Goal: Transaction & Acquisition: Purchase product/service

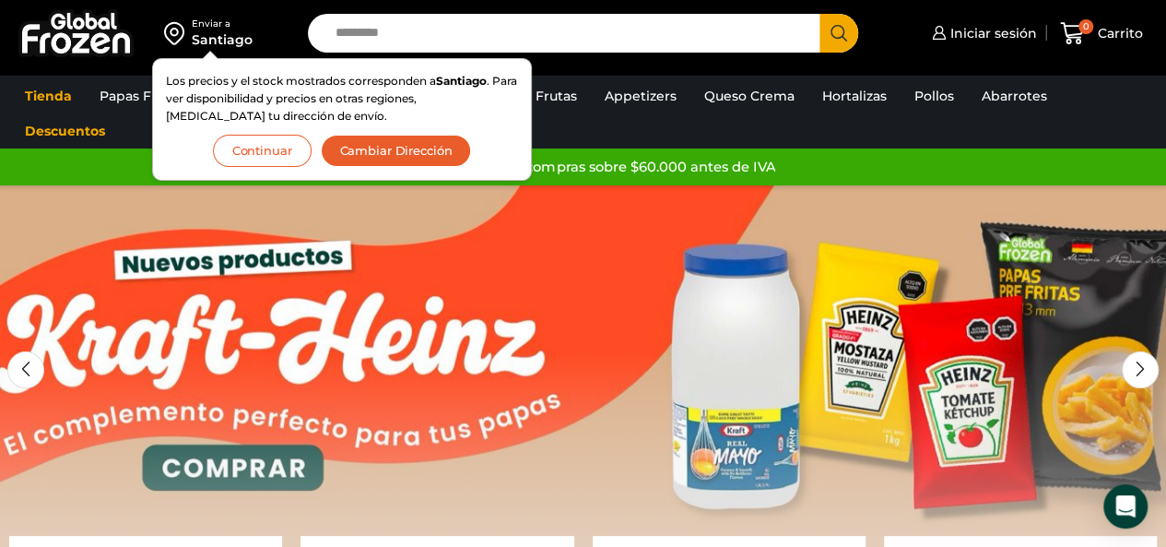
click at [249, 148] on button "Continuar" at bounding box center [262, 151] width 99 height 32
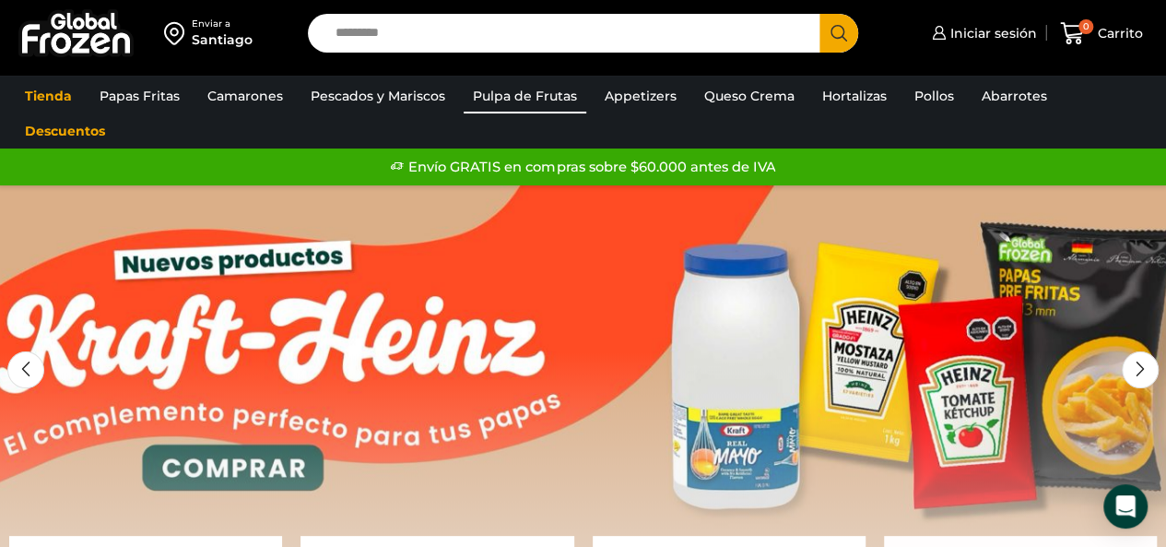
click at [538, 94] on link "Pulpa de Frutas" at bounding box center [525, 95] width 123 height 35
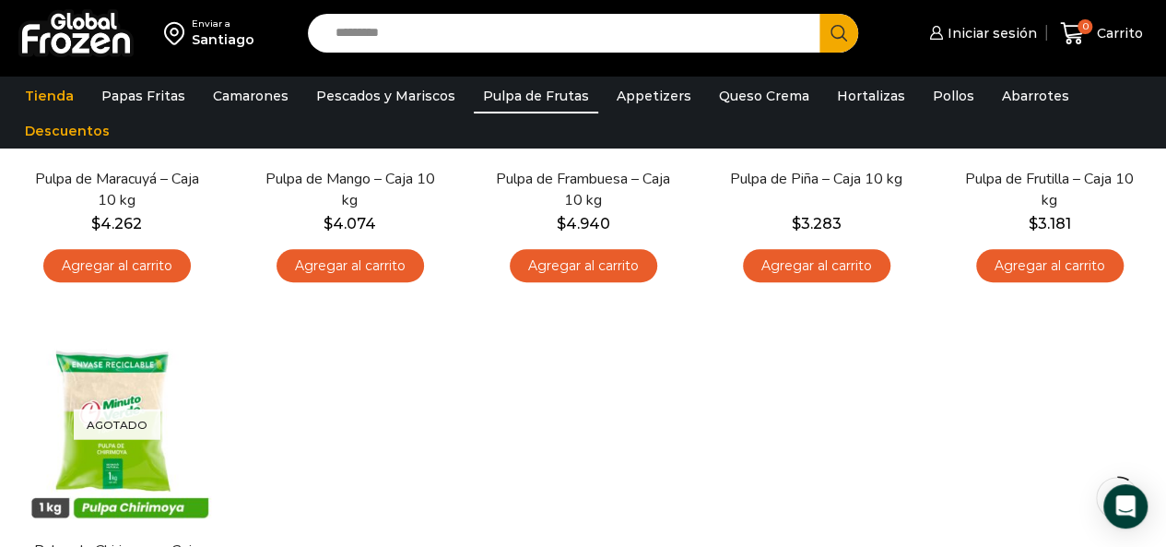
scroll to position [92, 0]
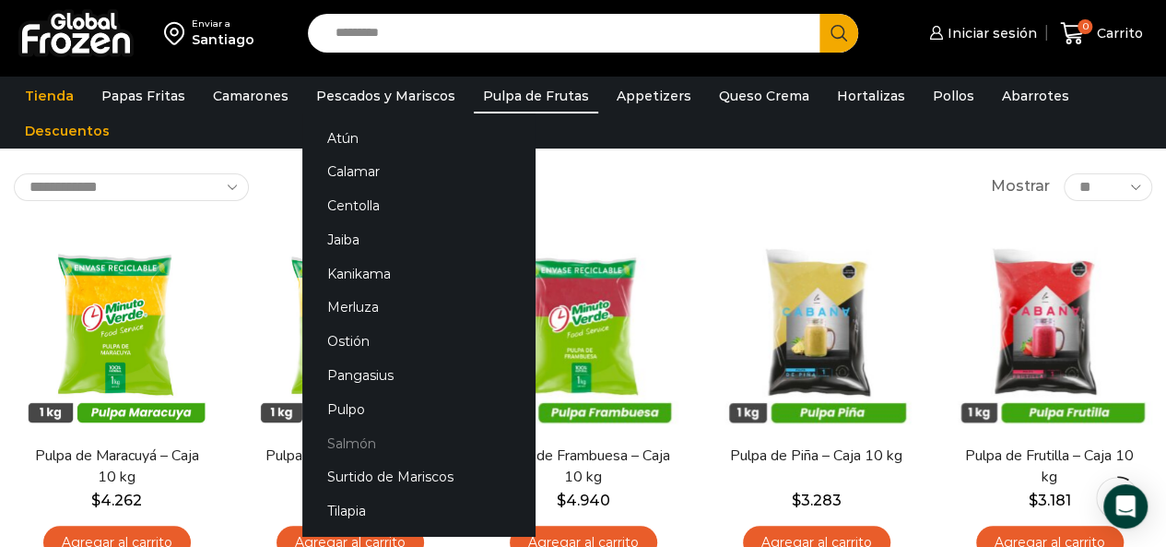
click at [351, 440] on link "Salmón" at bounding box center [418, 443] width 232 height 34
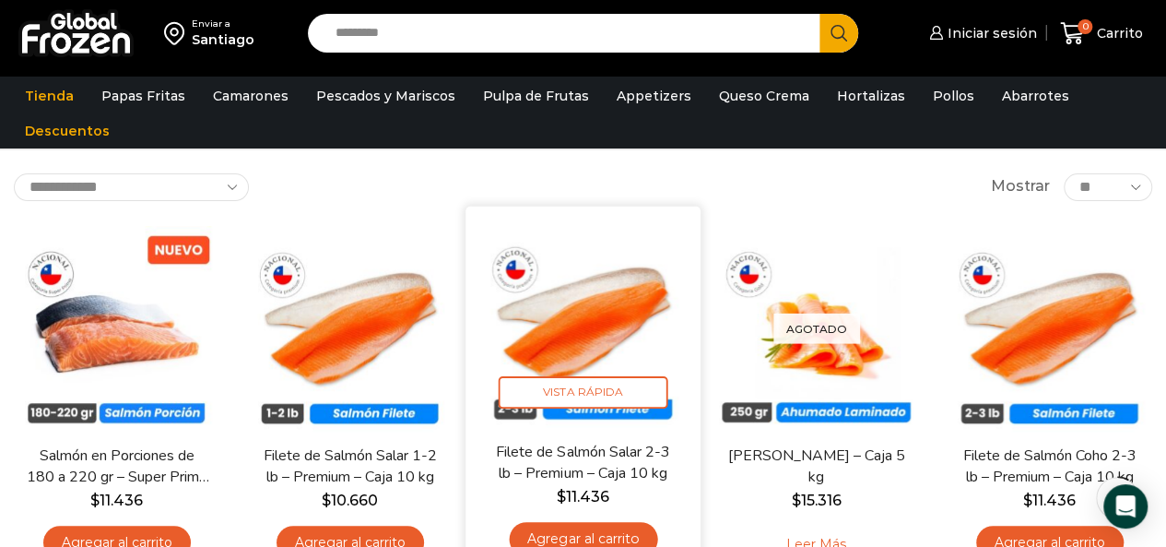
scroll to position [184, 0]
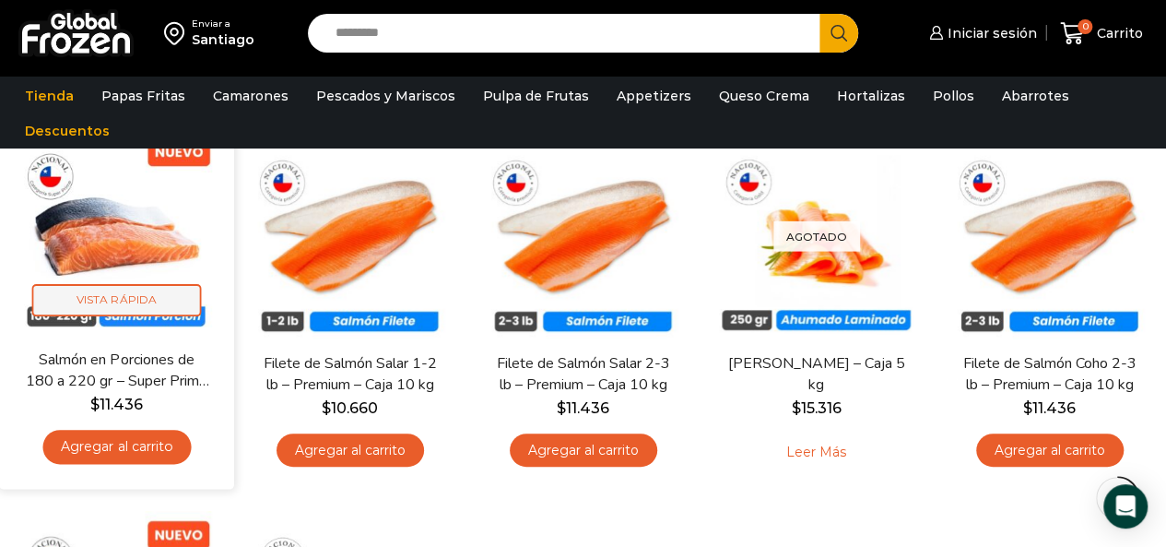
click at [117, 294] on span "Vista Rápida" at bounding box center [117, 300] width 170 height 32
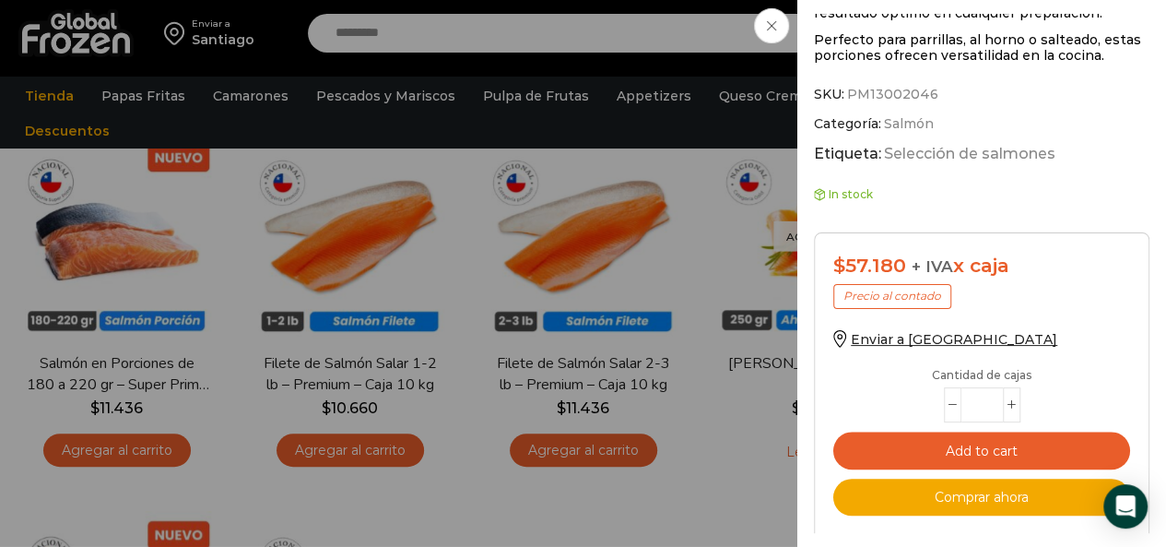
scroll to position [665, 0]
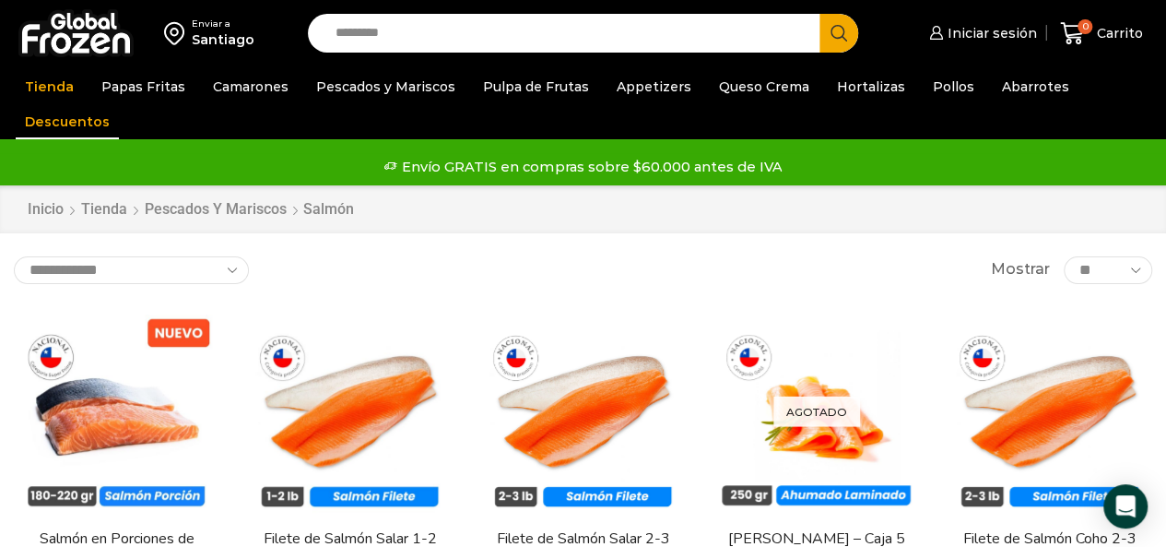
click at [58, 120] on link "Descuentos" at bounding box center [67, 121] width 103 height 35
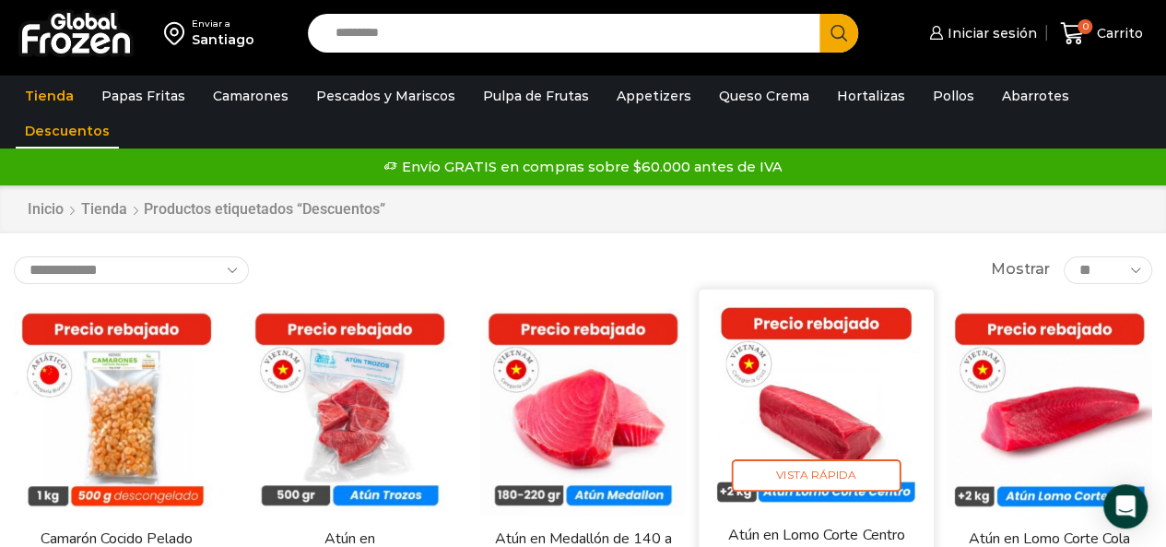
scroll to position [92, 0]
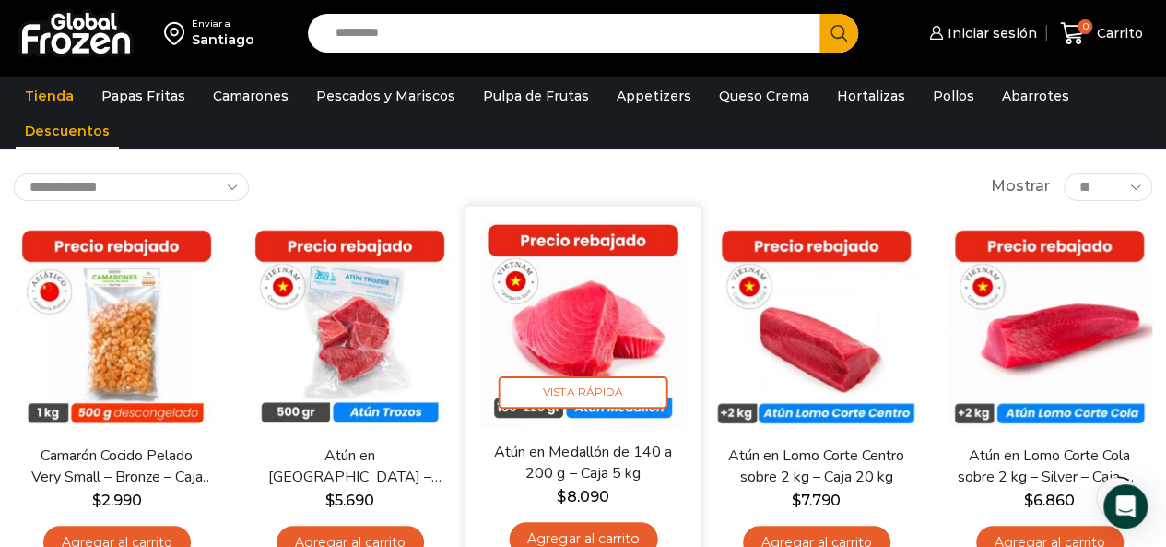
click at [518, 456] on link "Atún en Medallón de 140 a 200 g – Caja 5 kg" at bounding box center [582, 462] width 186 height 43
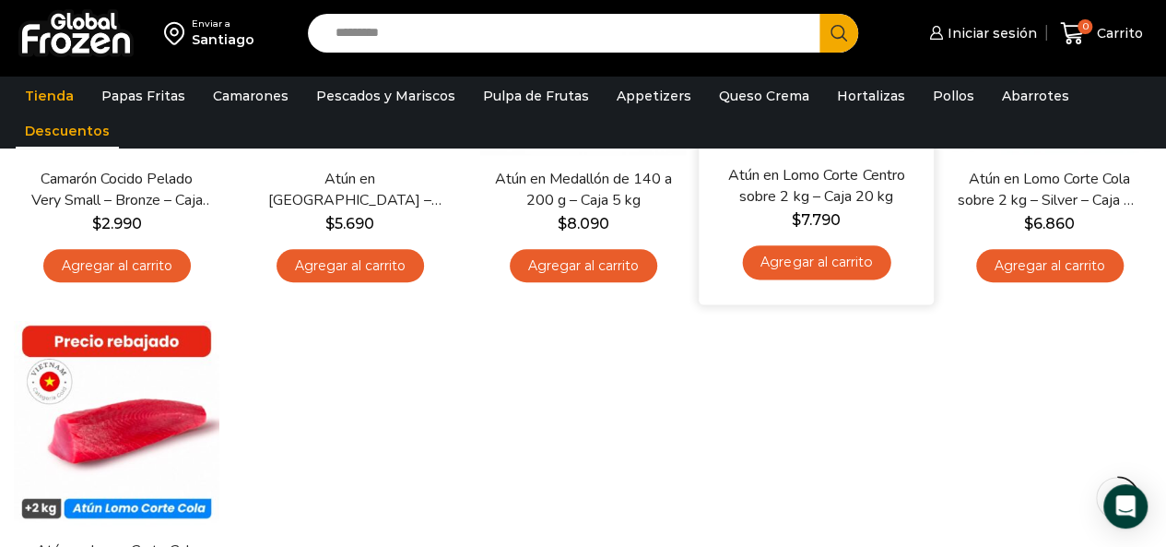
scroll to position [645, 0]
